Goal: Task Accomplishment & Management: Complete application form

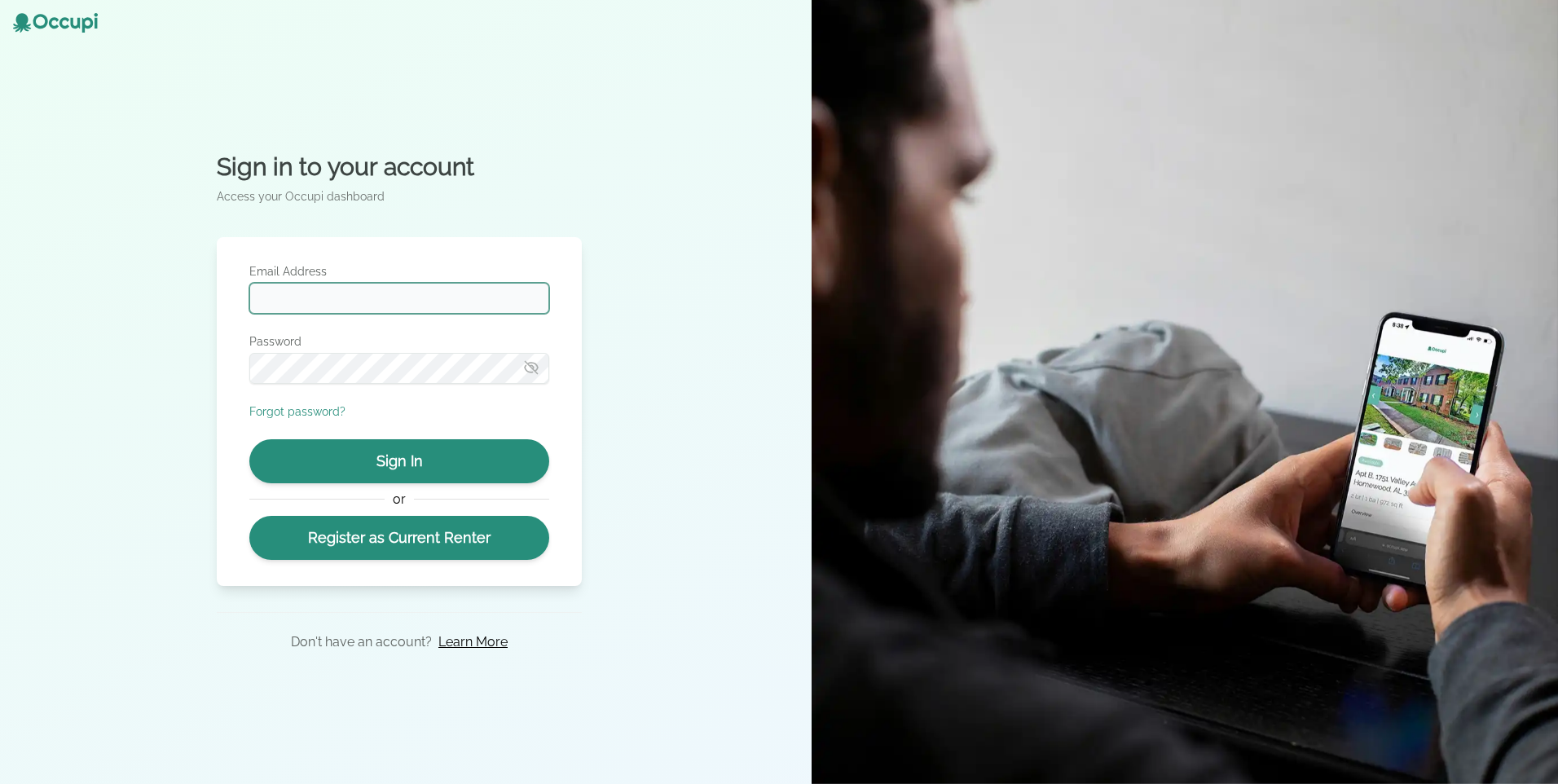
click at [361, 288] on input "Email Address" at bounding box center [399, 298] width 300 height 31
type input "**********"
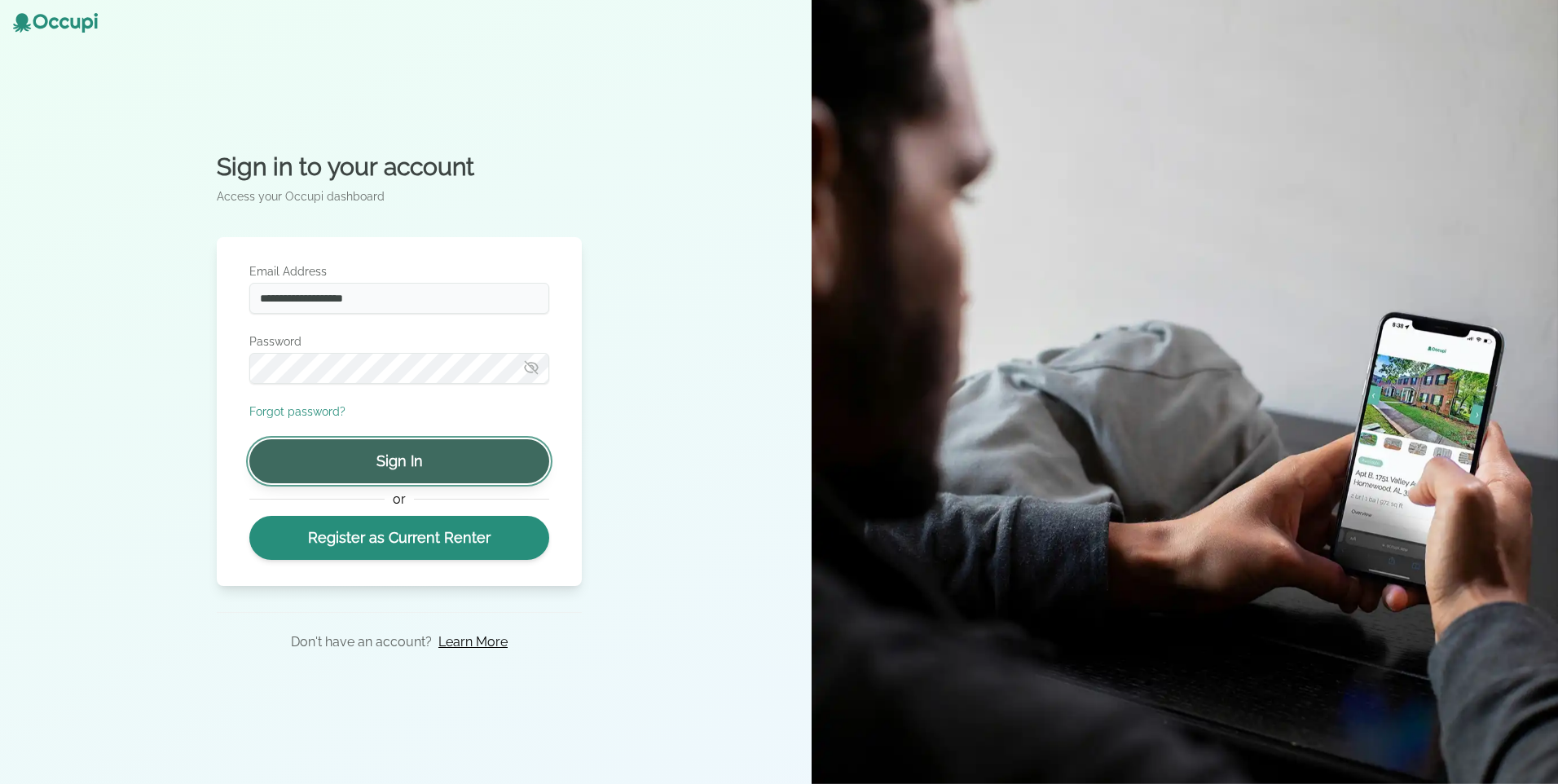
click at [444, 458] on button "Sign In" at bounding box center [399, 461] width 300 height 44
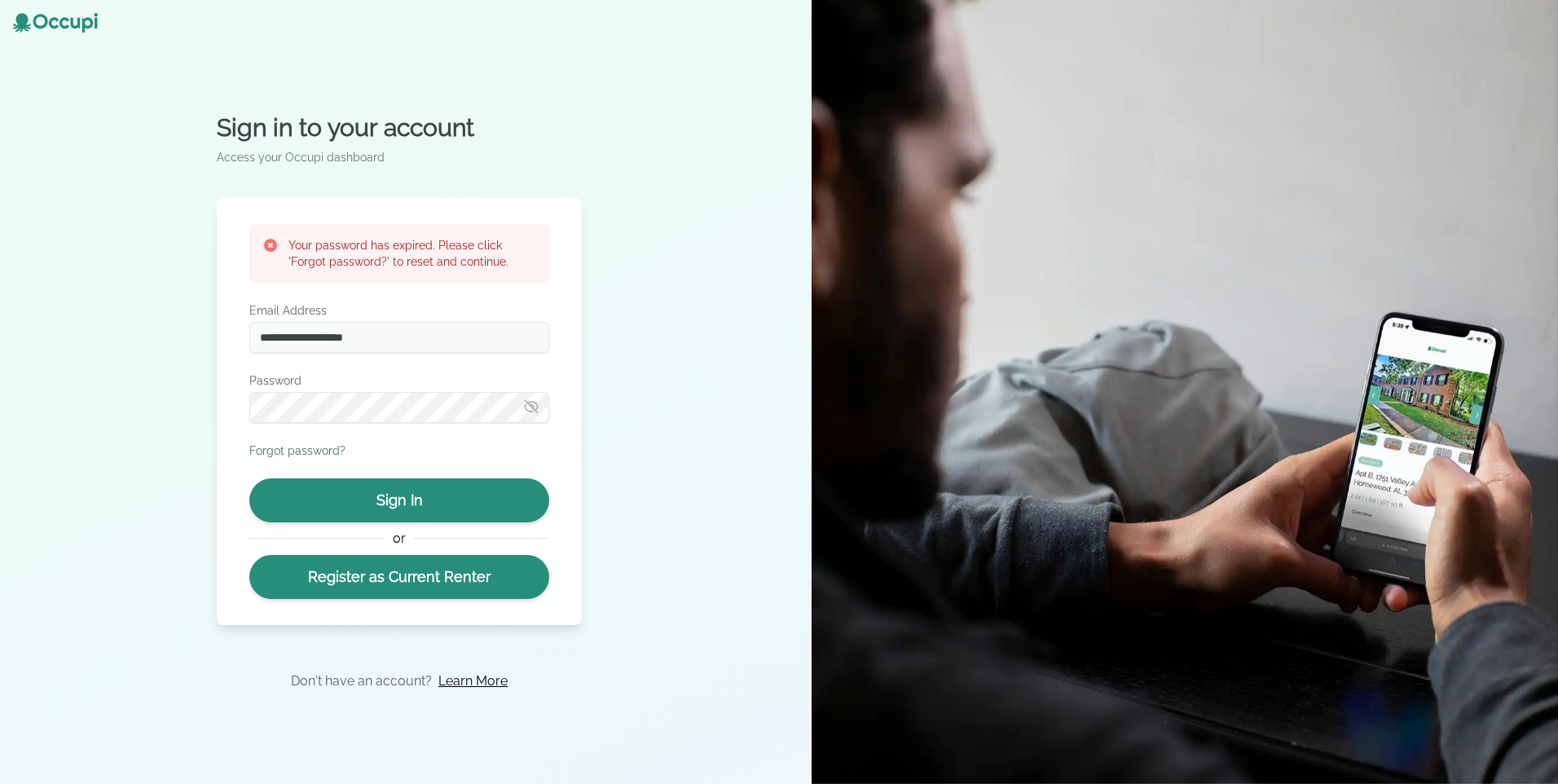
click at [307, 443] on button "Forgot password?" at bounding box center [297, 450] width 96 height 16
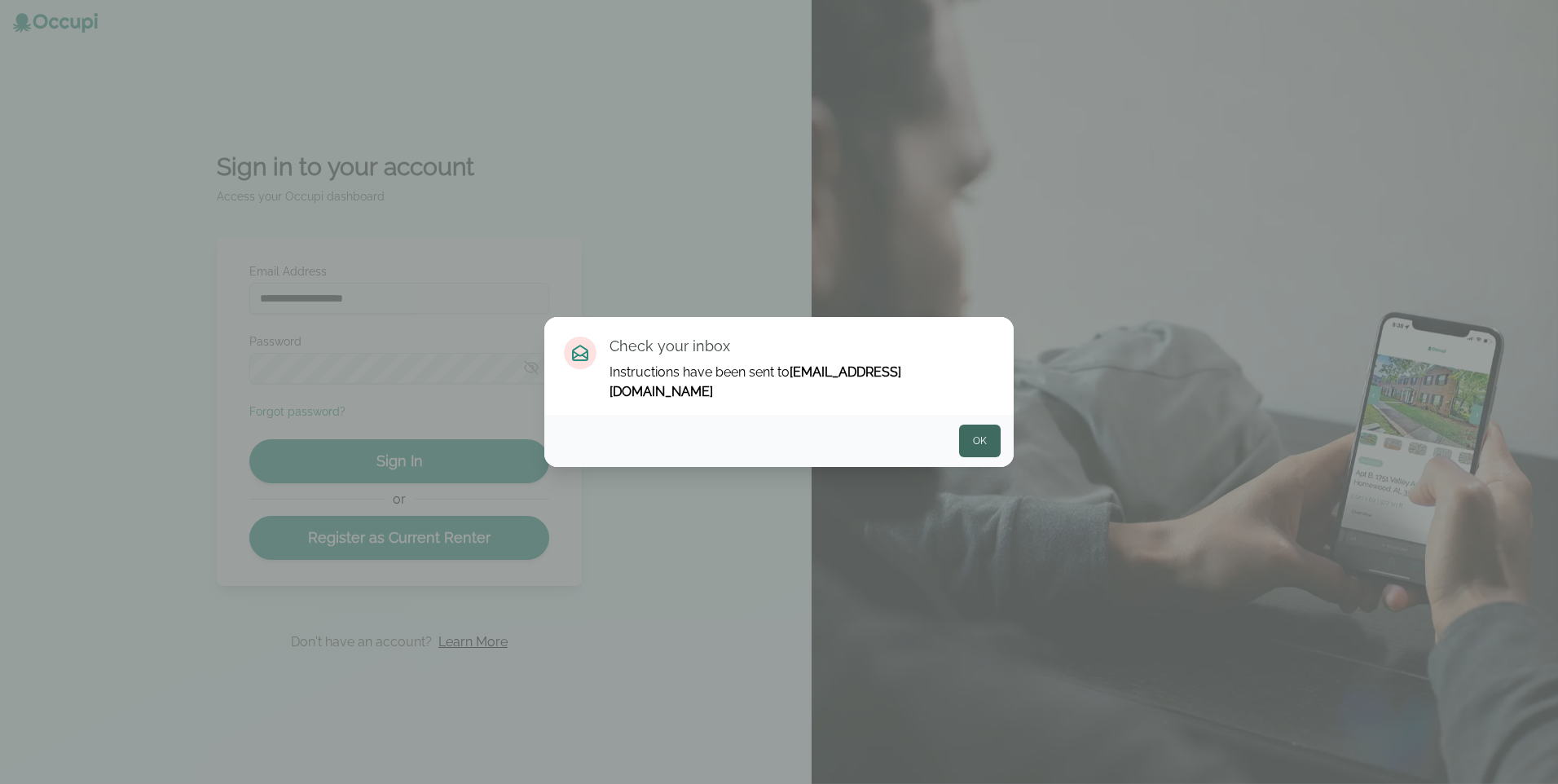
click at [971, 425] on button "Ok" at bounding box center [980, 440] width 41 height 32
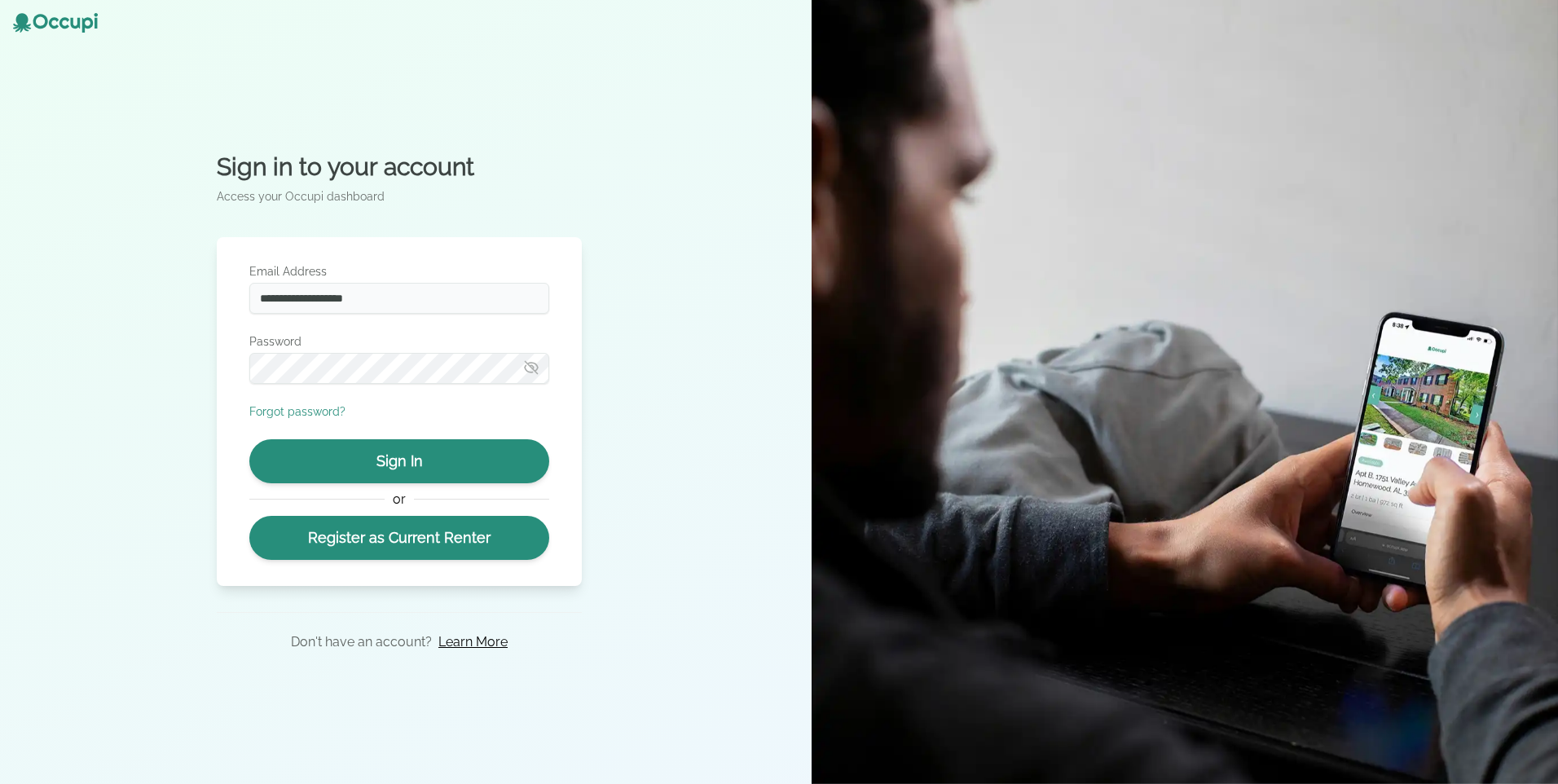
click at [56, 24] on icon at bounding box center [56, 23] width 85 height 20
click at [241, 351] on div "**********" at bounding box center [399, 412] width 365 height 349
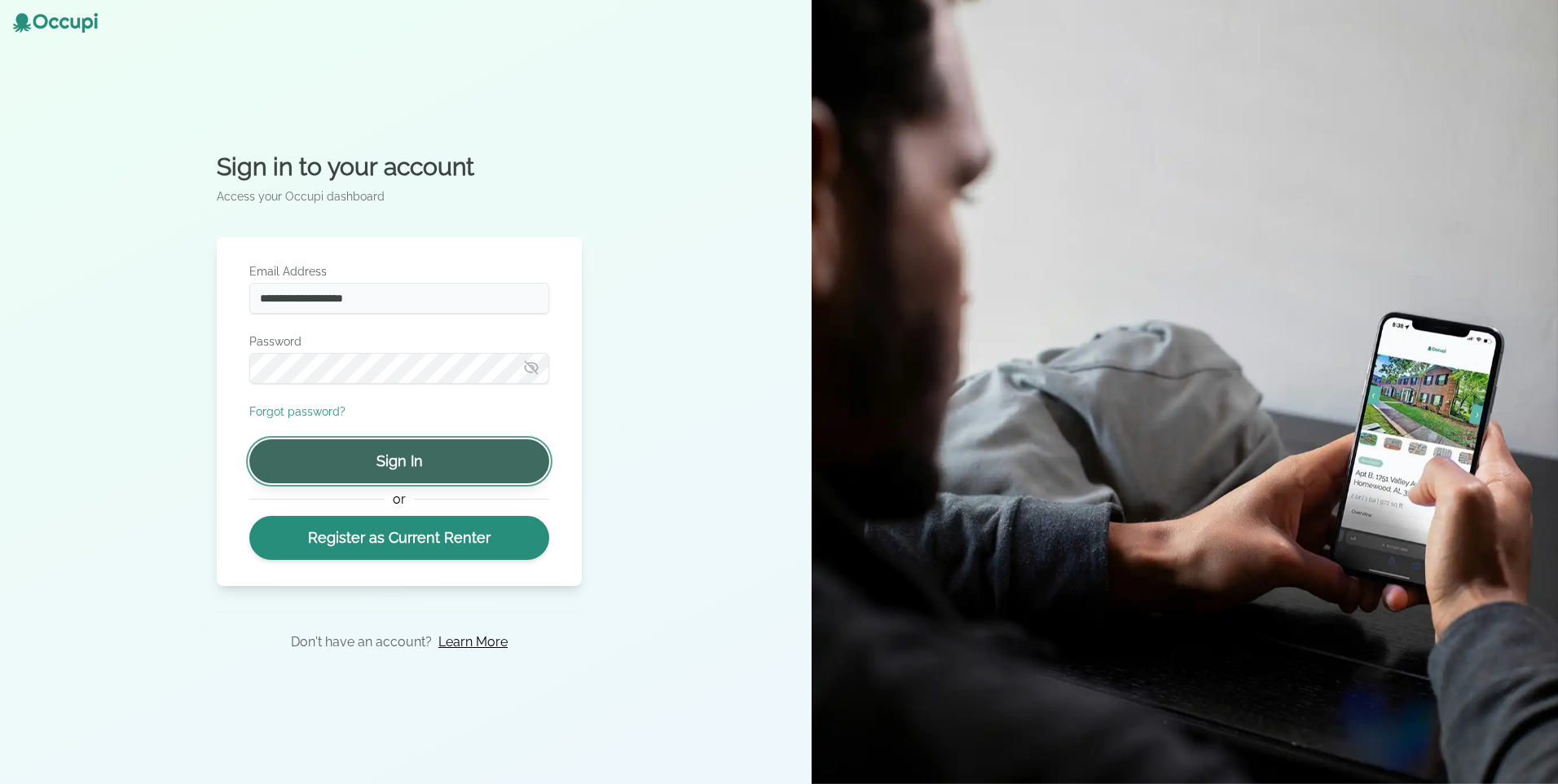
click at [398, 459] on button "Sign In" at bounding box center [399, 461] width 300 height 44
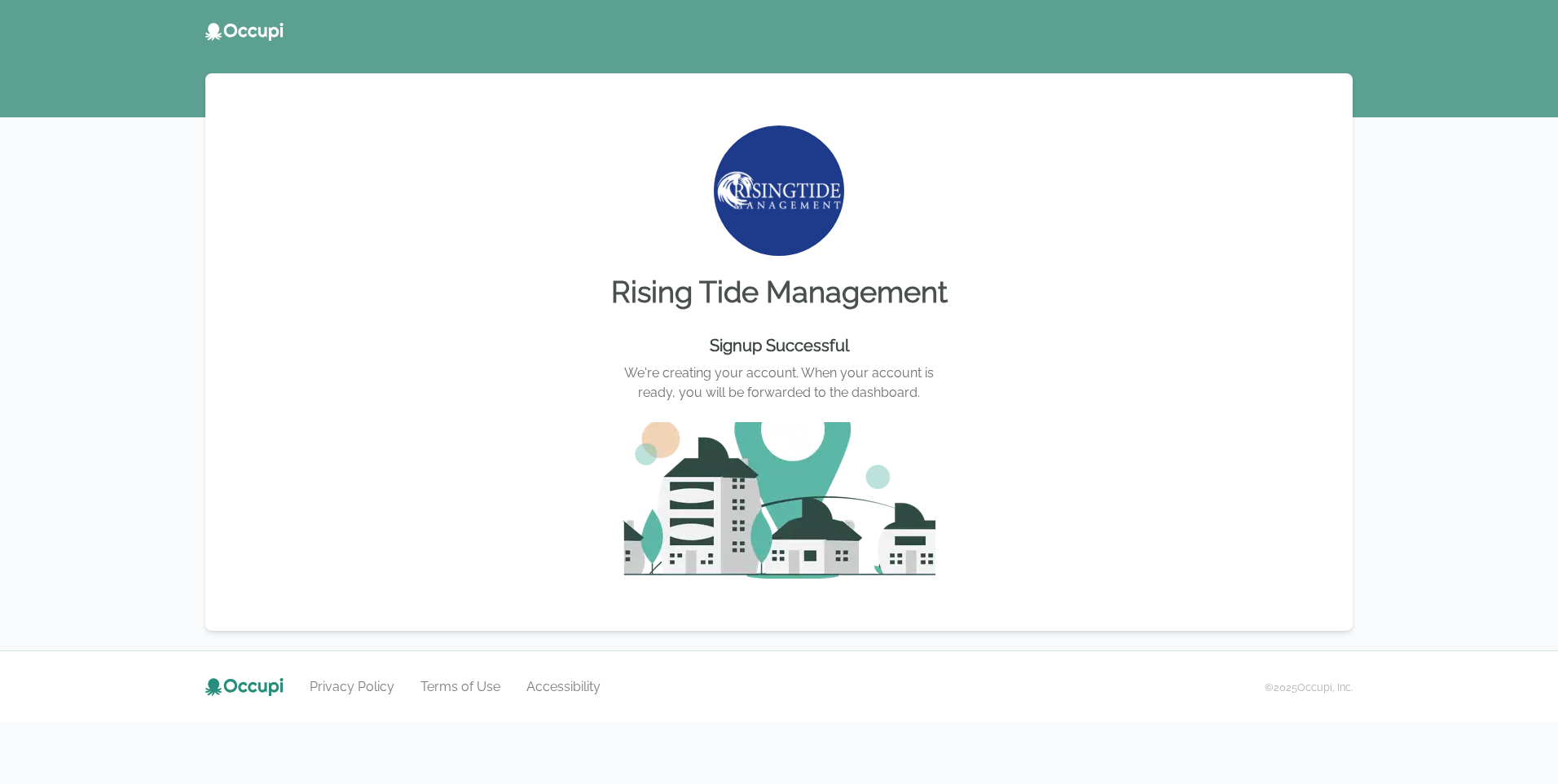
click at [263, 30] on icon at bounding box center [244, 31] width 78 height 18
click at [827, 405] on div "Signup Successful We're creating your account. When your account is ready, you …" at bounding box center [779, 453] width 1109 height 251
click at [282, 34] on icon at bounding box center [282, 29] width 4 height 13
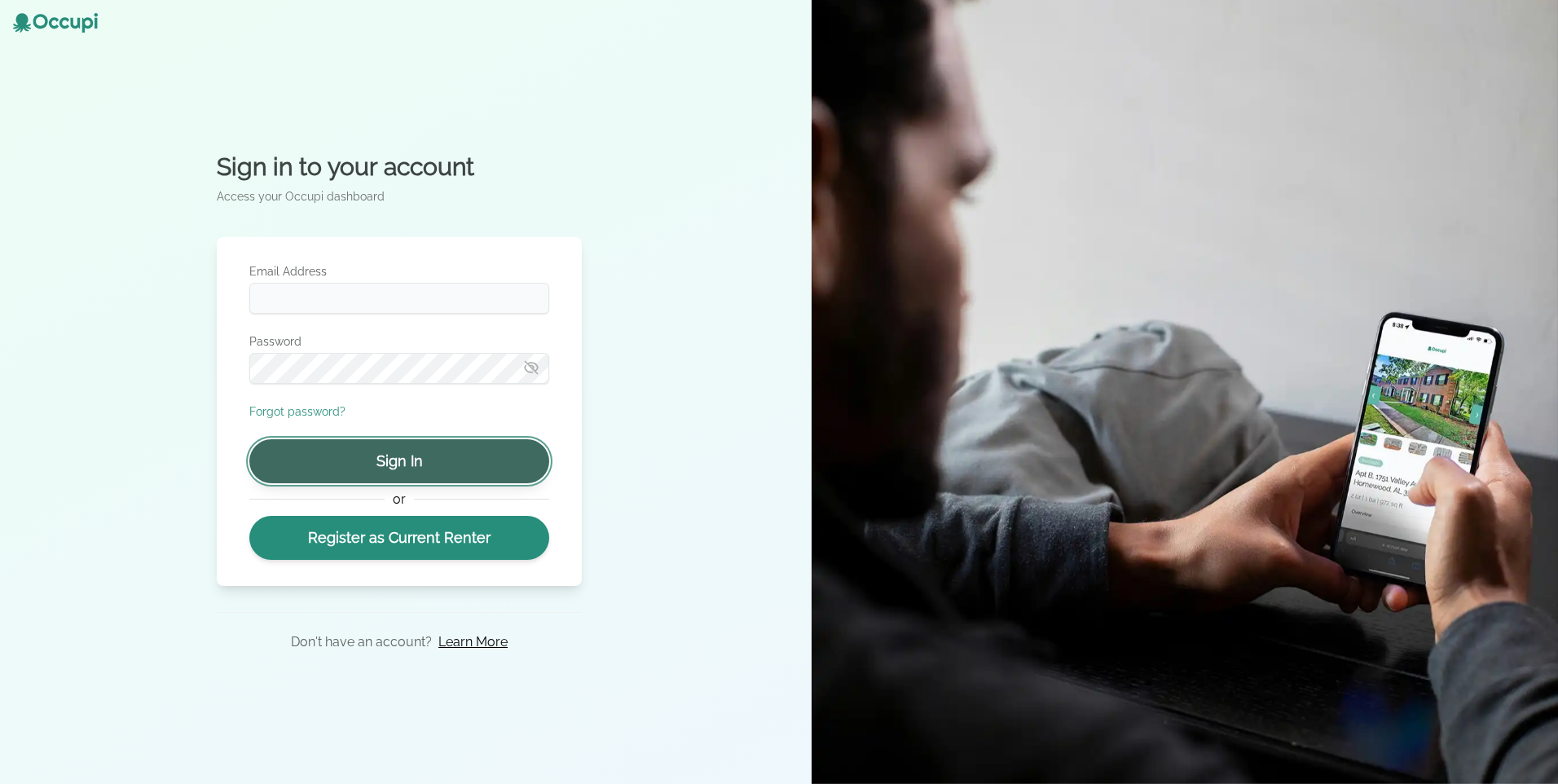
click at [504, 465] on button "Sign In" at bounding box center [399, 461] width 300 height 44
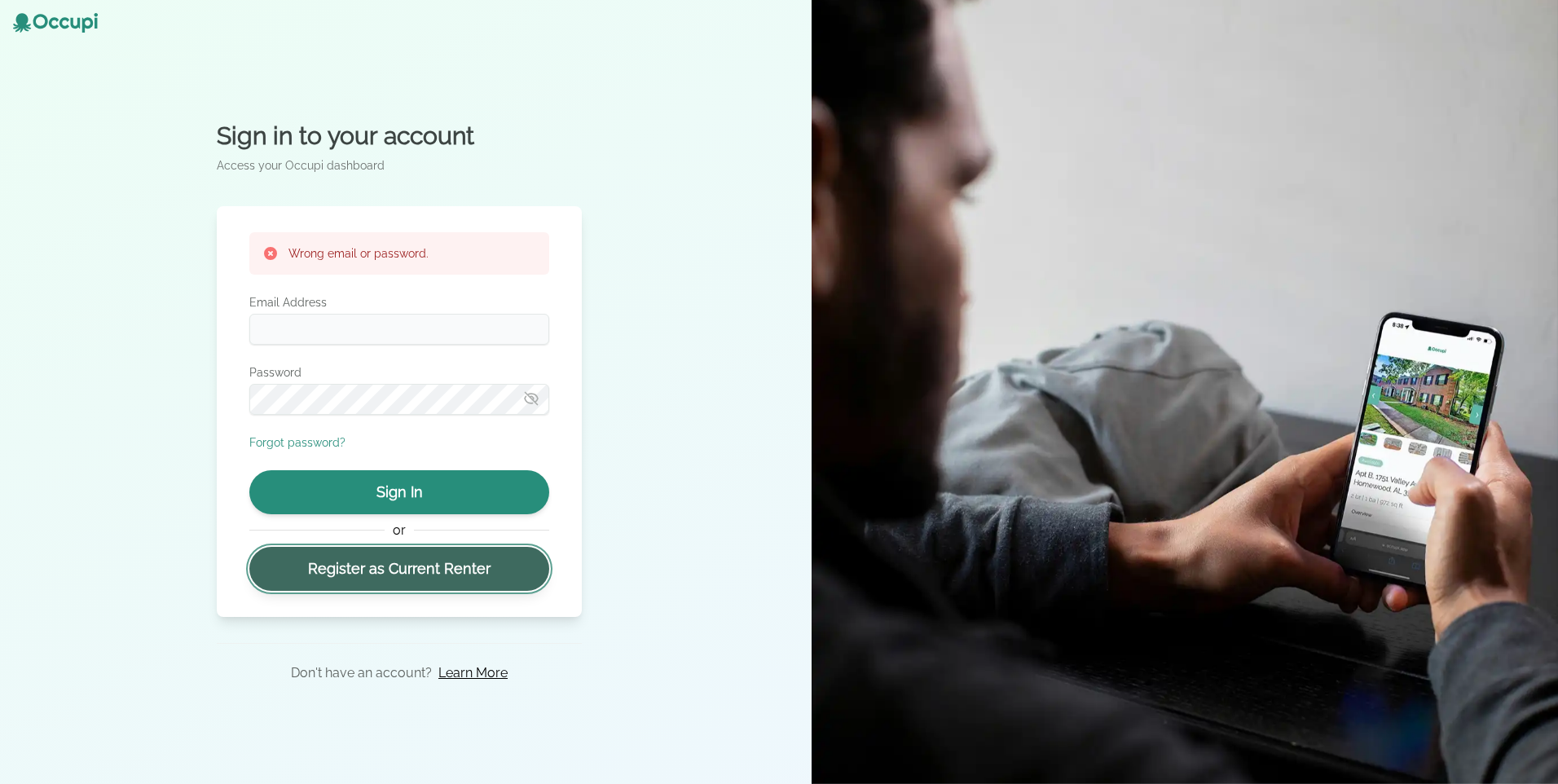
click at [456, 578] on link "Register as Current Renter" at bounding box center [399, 568] width 300 height 44
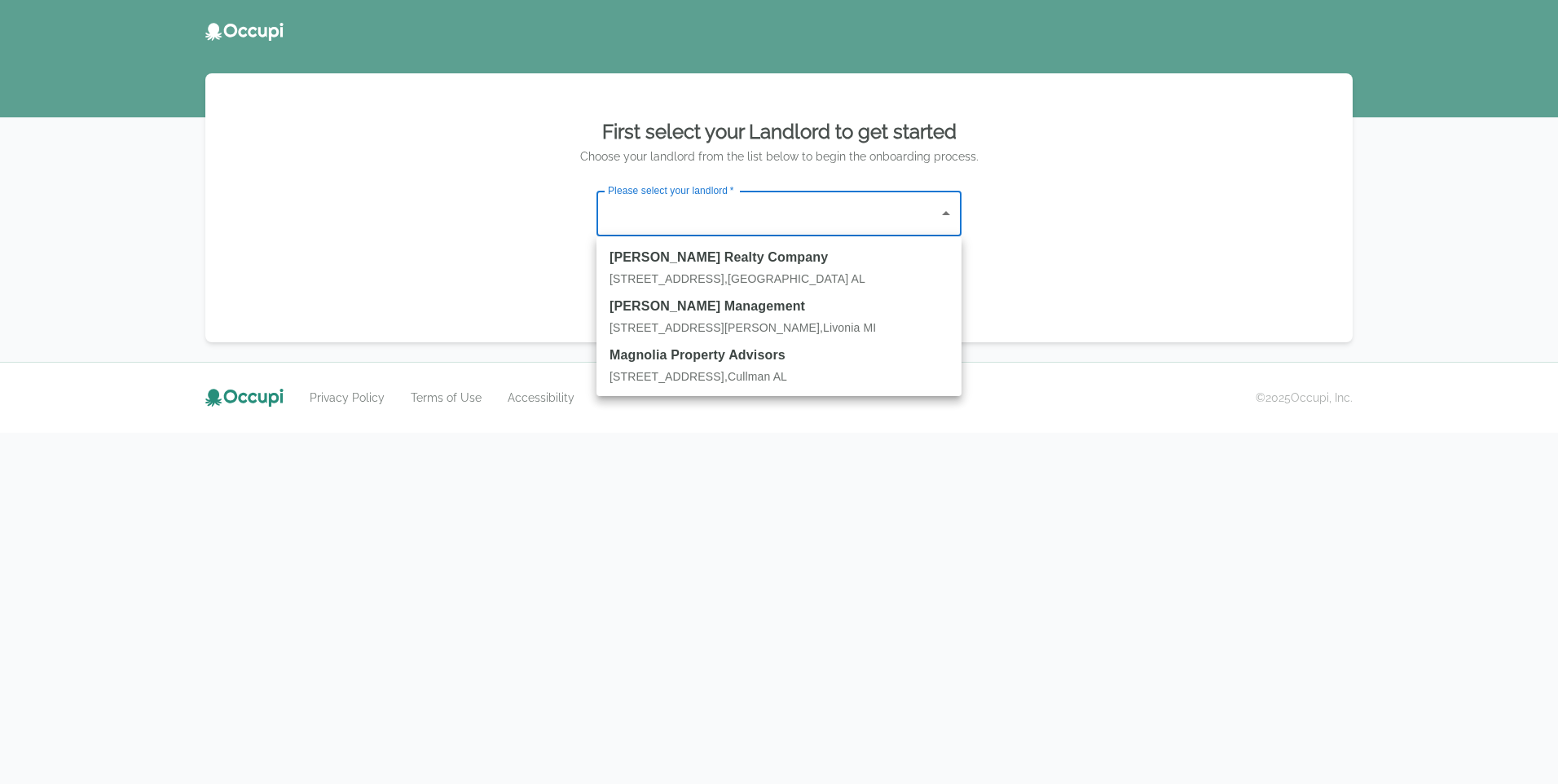
click at [946, 213] on body "First select your Landlord to get started Choose your landlord from the list be…" at bounding box center [779, 392] width 1558 height 784
drag, startPoint x: 1190, startPoint y: 213, endPoint x: 1184, endPoint y: 204, distance: 10.8
click at [1189, 212] on div at bounding box center [779, 392] width 1558 height 784
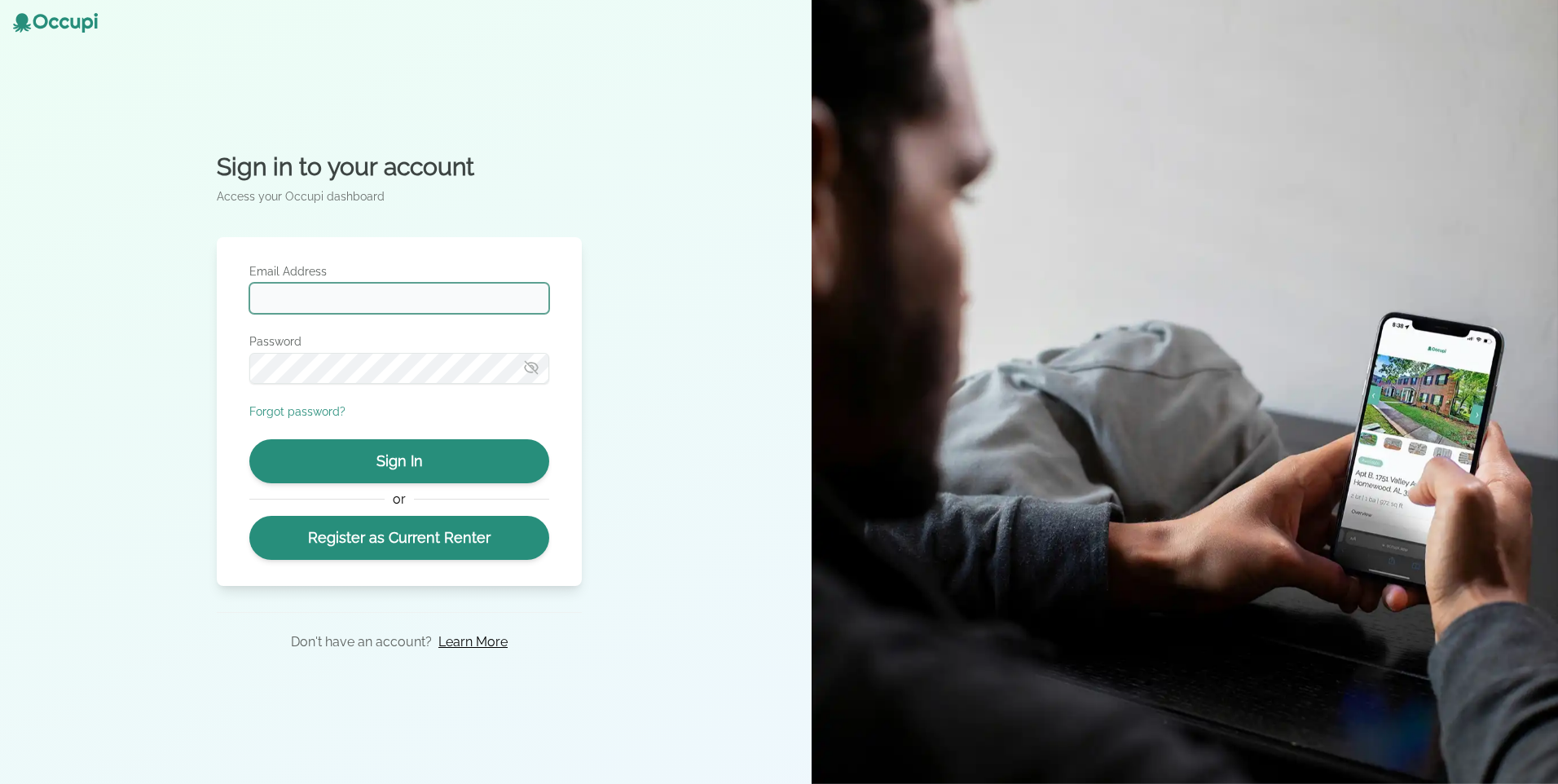
click at [280, 304] on input "Email Address" at bounding box center [399, 298] width 300 height 31
type input "**********"
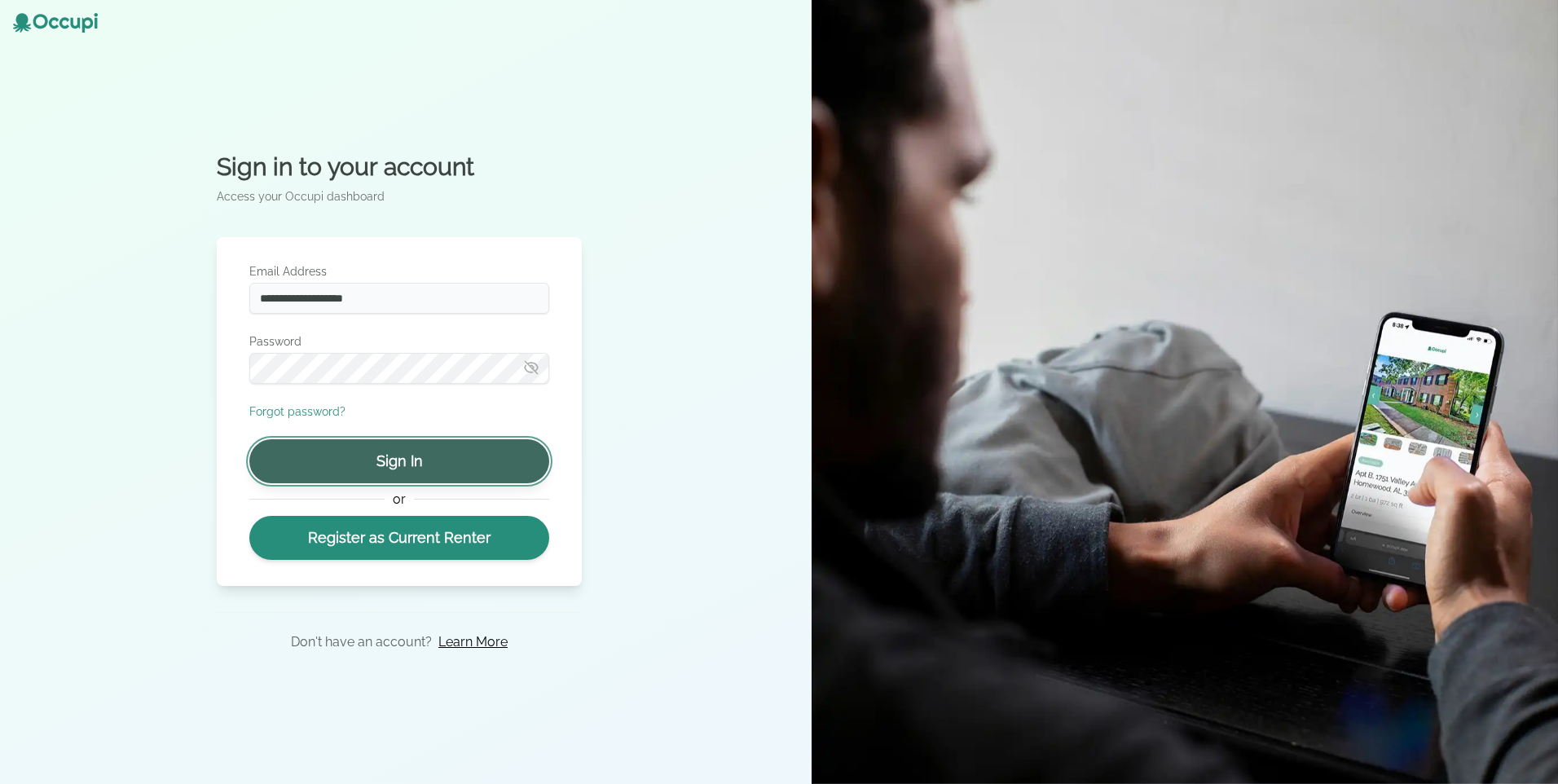
click at [483, 456] on button "Sign In" at bounding box center [399, 461] width 300 height 44
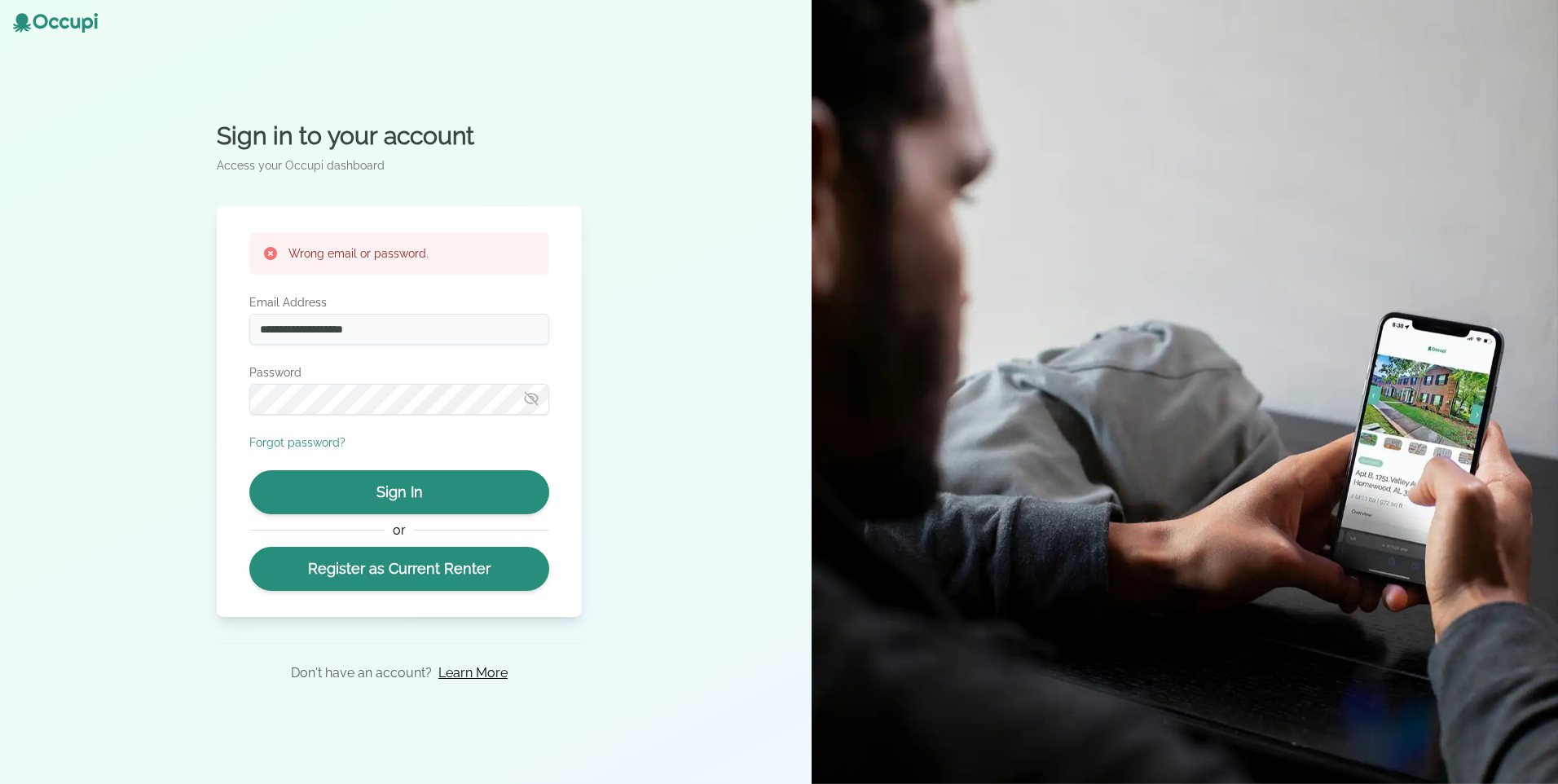
click at [530, 400] on icon "button" at bounding box center [531, 398] width 16 height 16
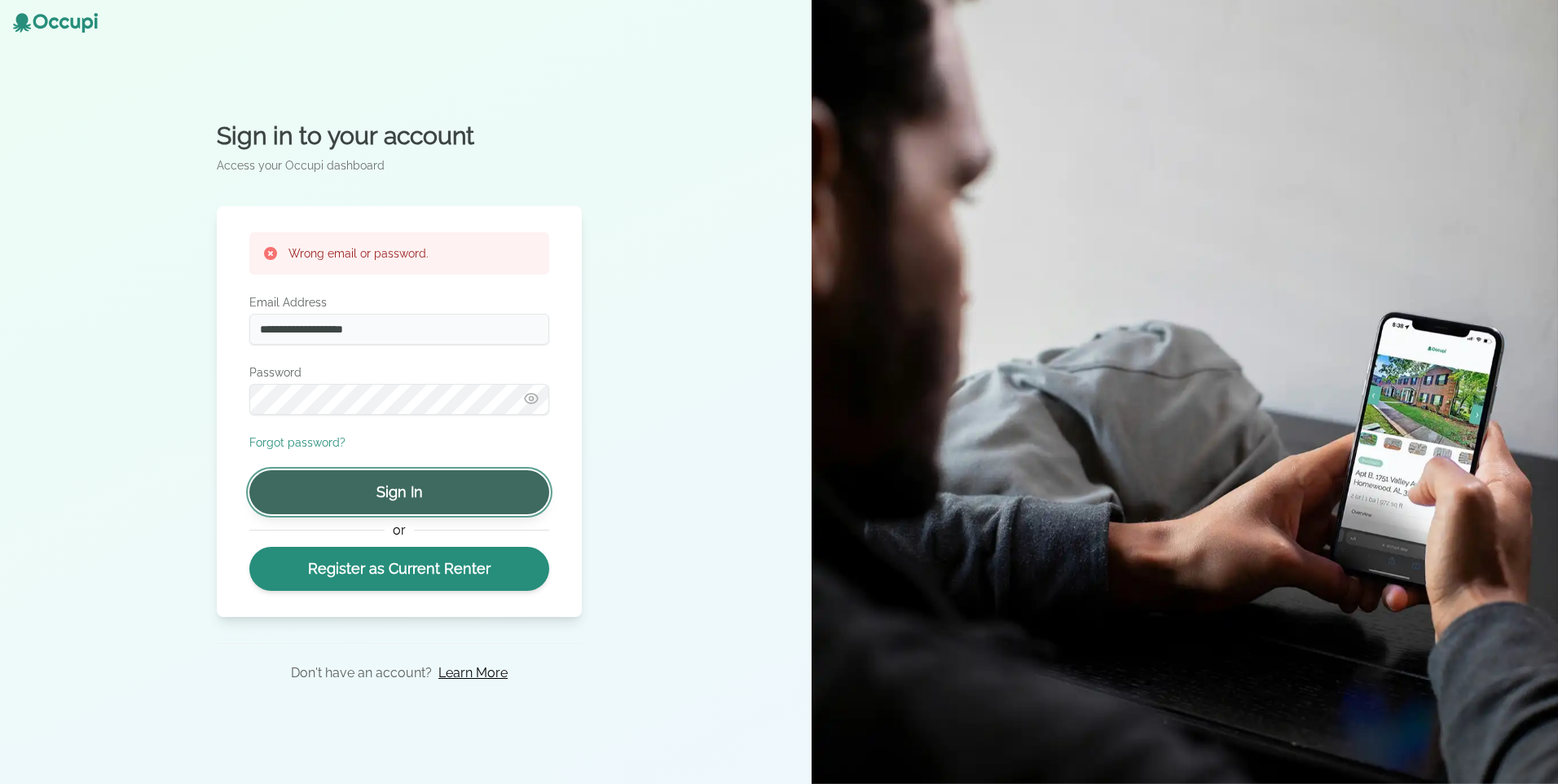
click at [400, 488] on button "Sign In" at bounding box center [399, 491] width 300 height 44
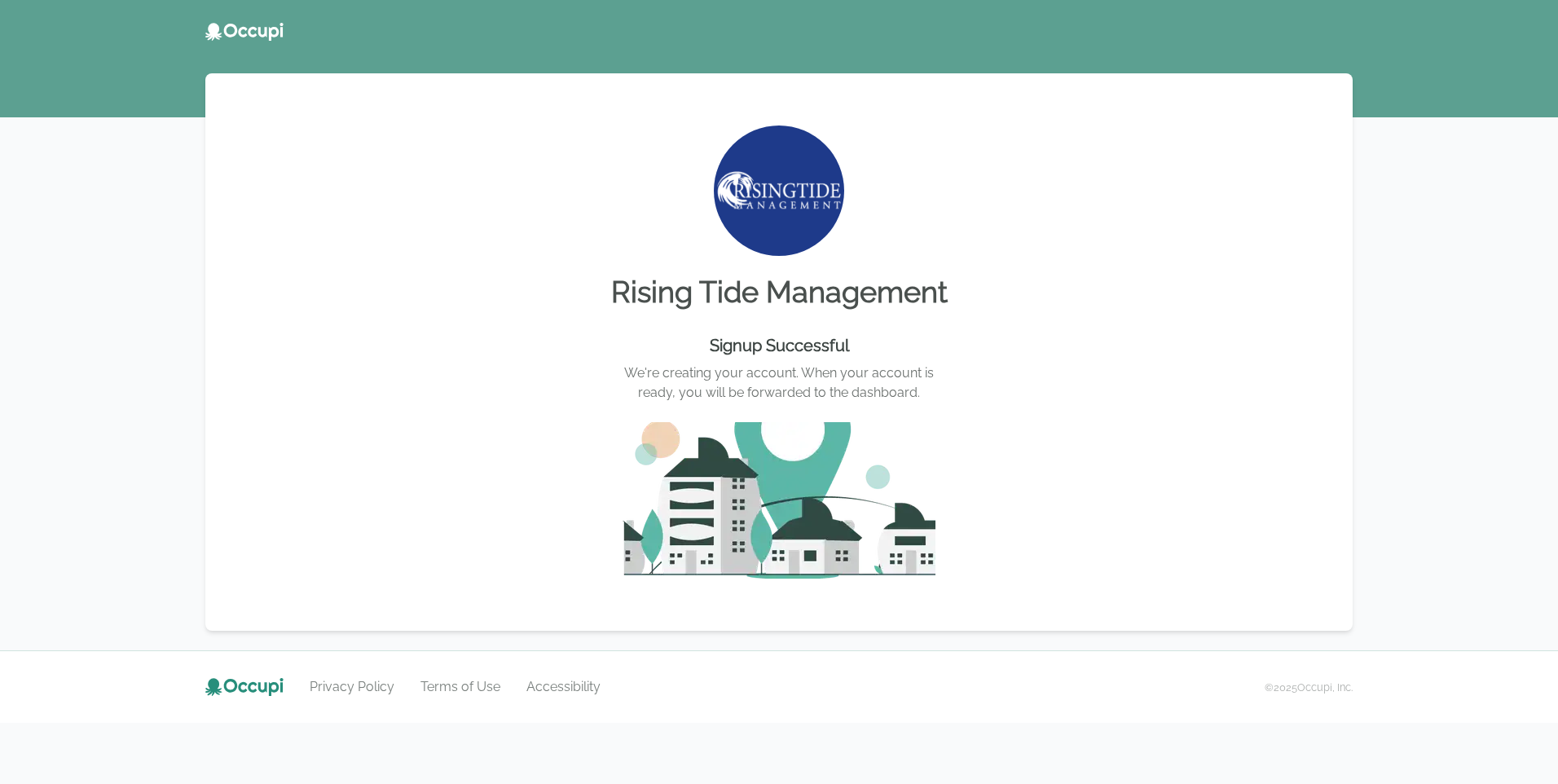
click at [958, 398] on div "Signup Successful We're creating your account. When your account is ready, you …" at bounding box center [779, 453] width 1109 height 251
click at [848, 371] on p "We're creating your account. When your account is ready, you will be forwarded …" at bounding box center [779, 383] width 313 height 39
click at [813, 414] on div "Signup Successful We're creating your account. When your account is ready, you …" at bounding box center [779, 453] width 1109 height 251
click at [794, 490] on img at bounding box center [779, 499] width 313 height 157
